Goal: Information Seeking & Learning: Compare options

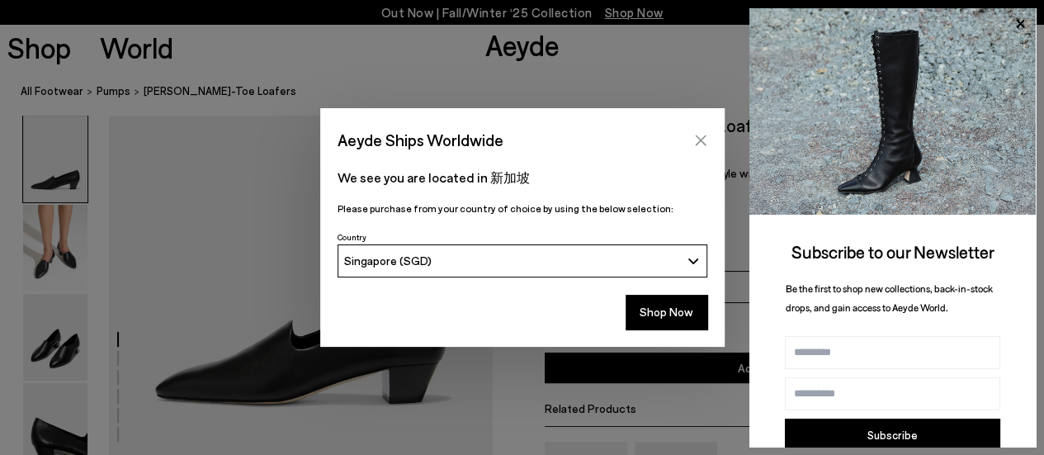
click at [697, 142] on icon "Close" at bounding box center [700, 140] width 13 height 13
